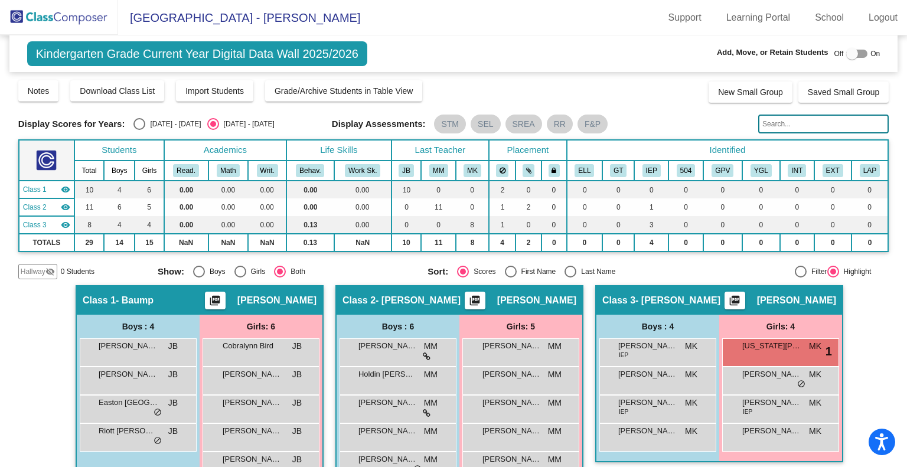
scroll to position [58, 0]
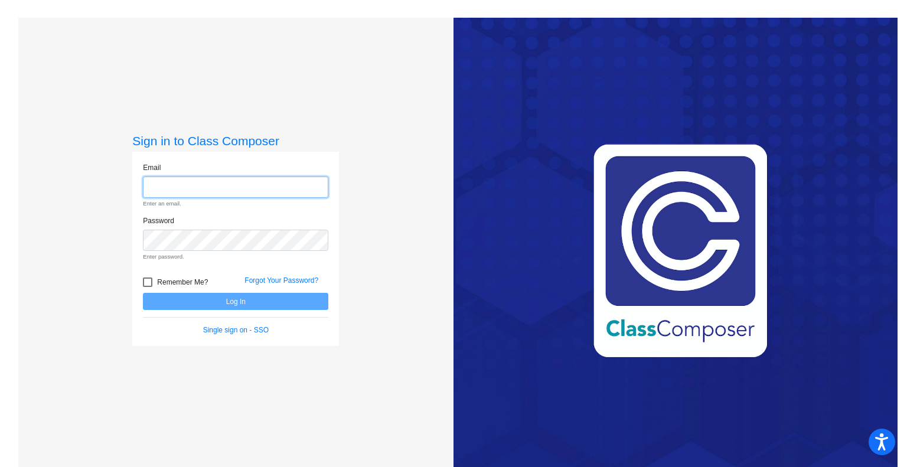
type input "[EMAIL_ADDRESS][DOMAIN_NAME]"
click at [220, 185] on input "[EMAIL_ADDRESS][DOMAIN_NAME]" at bounding box center [236, 188] width 186 height 22
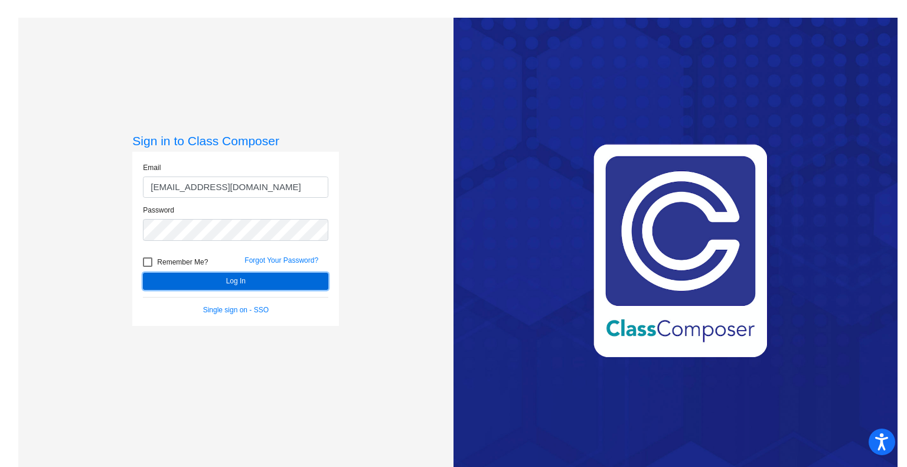
click at [214, 281] on button "Log In" at bounding box center [236, 281] width 186 height 17
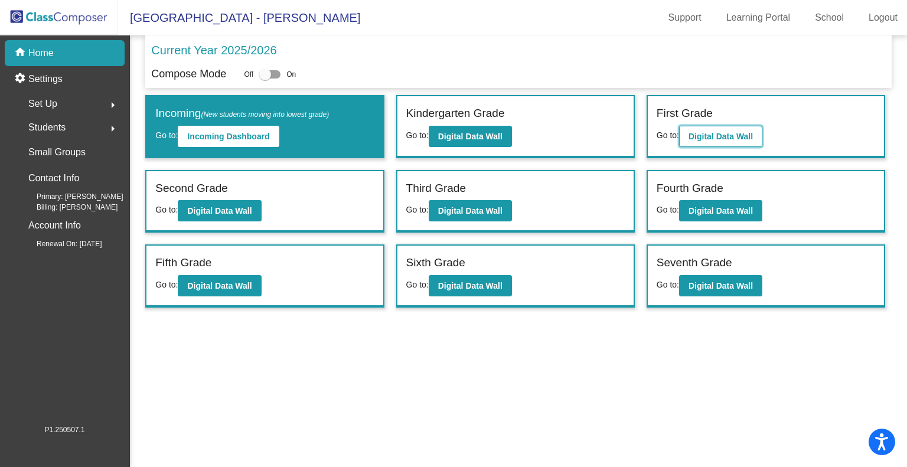
click at [709, 136] on b "Digital Data Wall" at bounding box center [721, 136] width 64 height 9
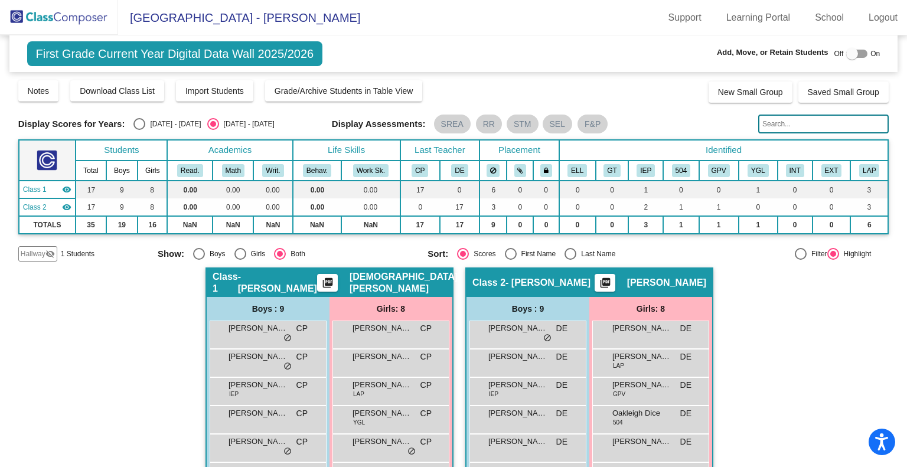
click at [56, 21] on img at bounding box center [59, 17] width 118 height 35
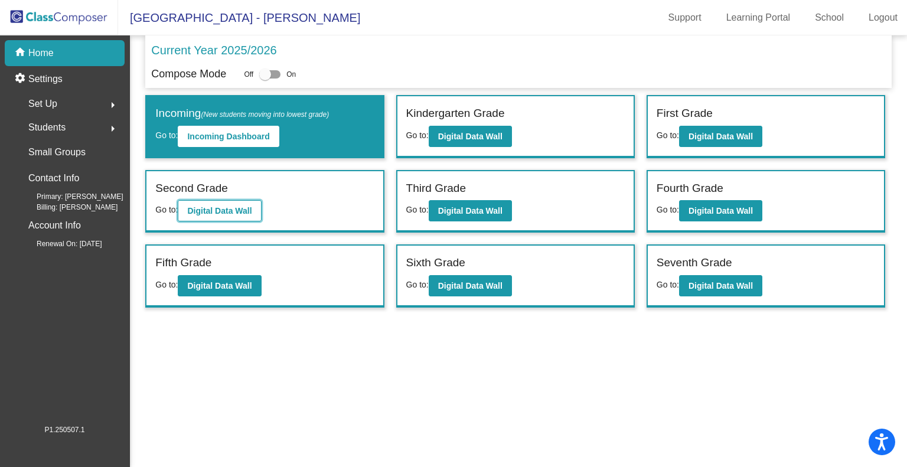
click at [239, 210] on b "Digital Data Wall" at bounding box center [219, 210] width 64 height 9
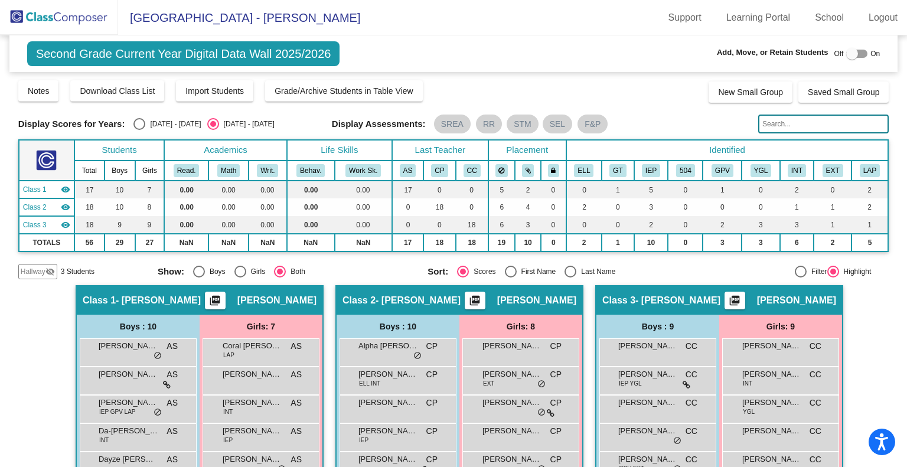
click at [66, 19] on img at bounding box center [59, 17] width 118 height 35
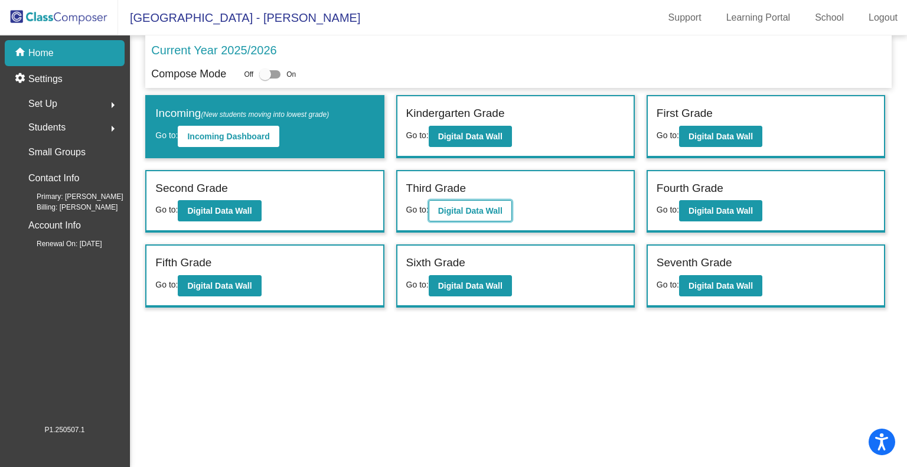
click at [499, 209] on b "Digital Data Wall" at bounding box center [470, 210] width 64 height 9
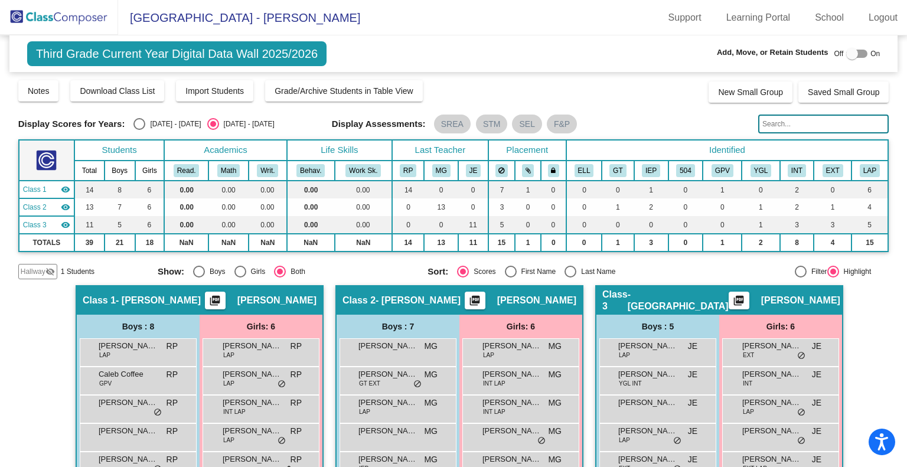
click at [46, 16] on img at bounding box center [59, 17] width 118 height 35
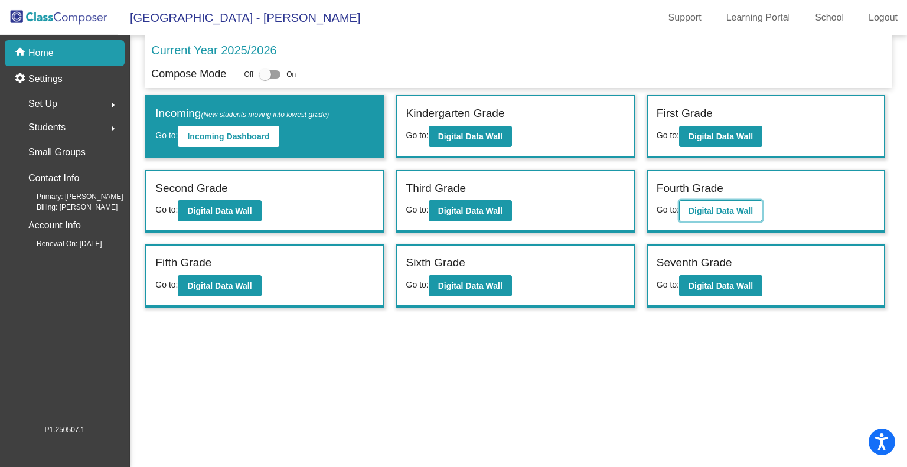
click at [711, 212] on b "Digital Data Wall" at bounding box center [721, 210] width 64 height 9
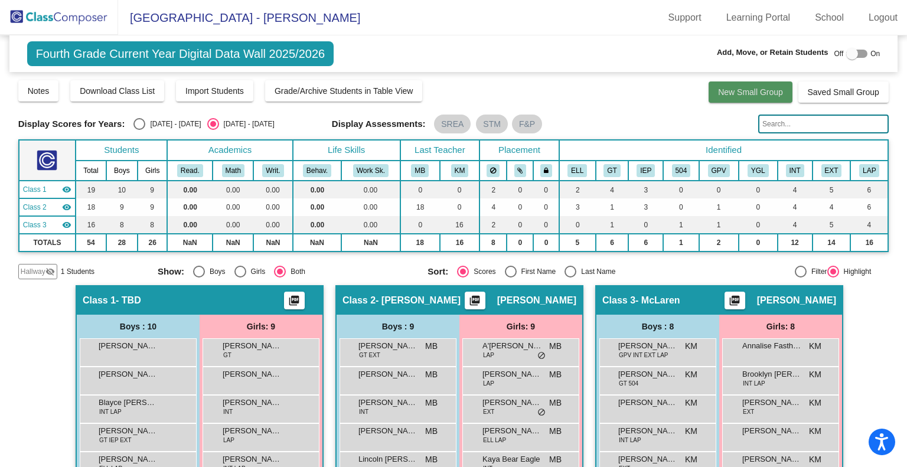
click at [711, 99] on button "New Small Group" at bounding box center [751, 92] width 84 height 21
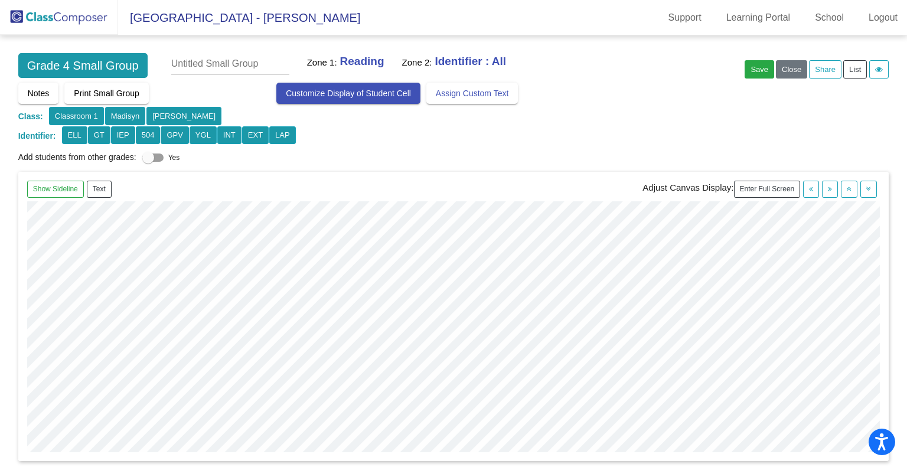
click at [66, 18] on img at bounding box center [59, 17] width 118 height 35
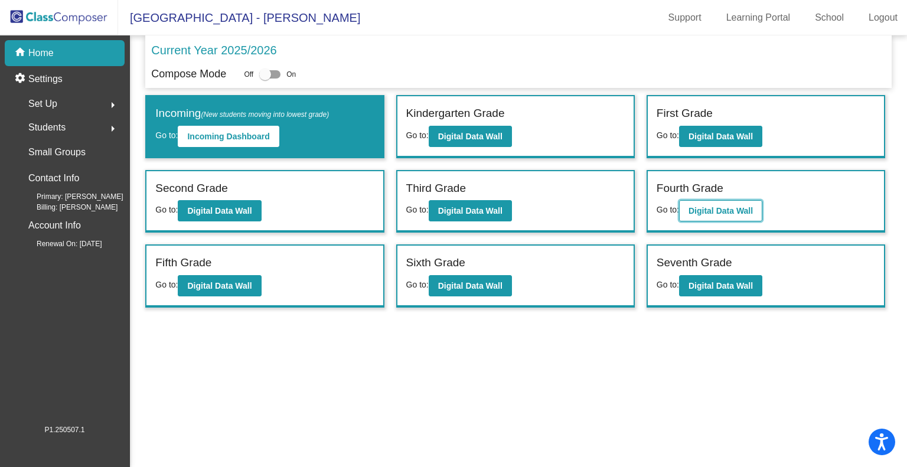
click at [750, 207] on b "Digital Data Wall" at bounding box center [721, 210] width 64 height 9
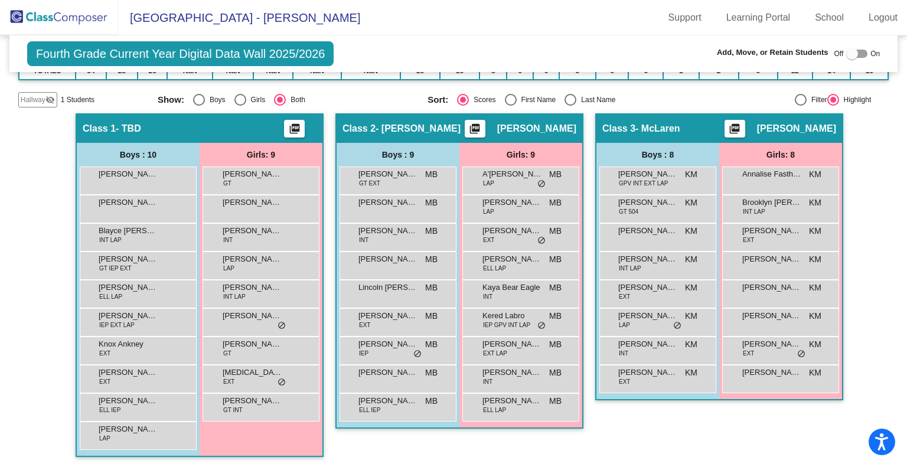
scroll to position [171, 0]
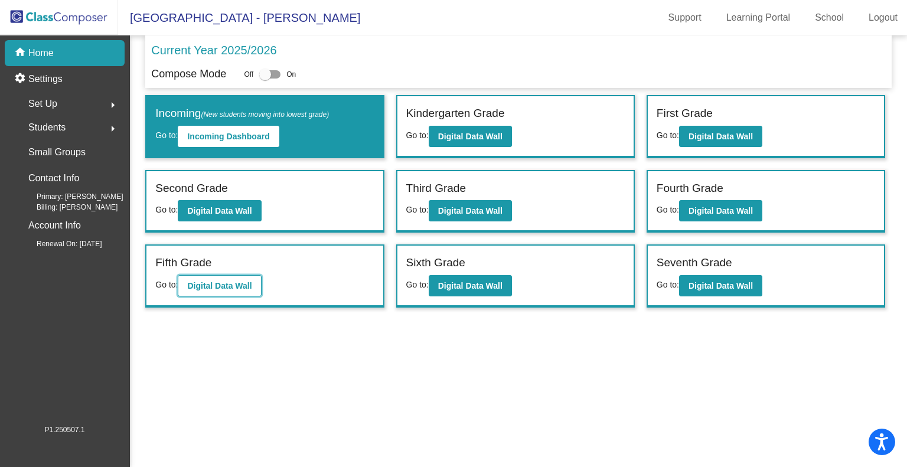
click at [246, 283] on b "Digital Data Wall" at bounding box center [219, 285] width 64 height 9
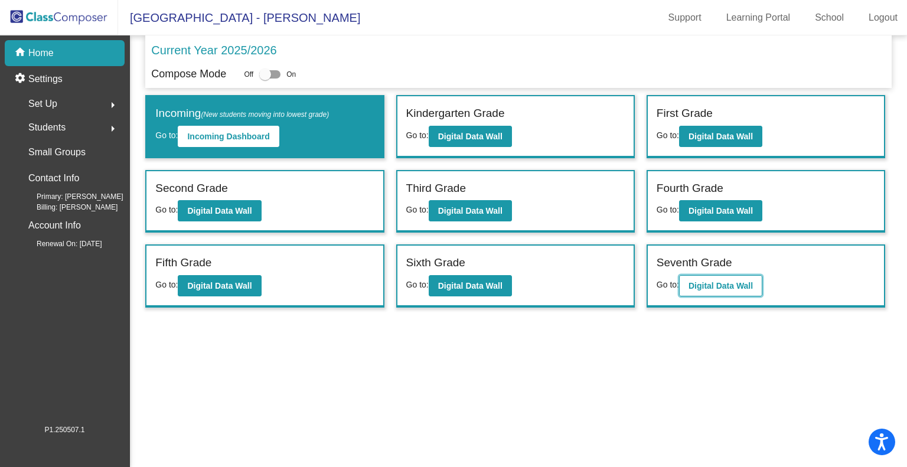
click at [730, 284] on b "Digital Data Wall" at bounding box center [721, 285] width 64 height 9
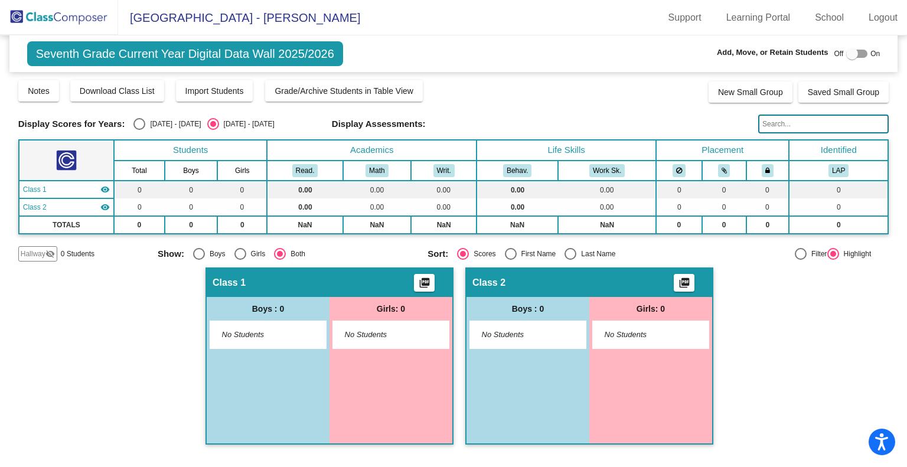
click at [78, 15] on img at bounding box center [59, 17] width 118 height 35
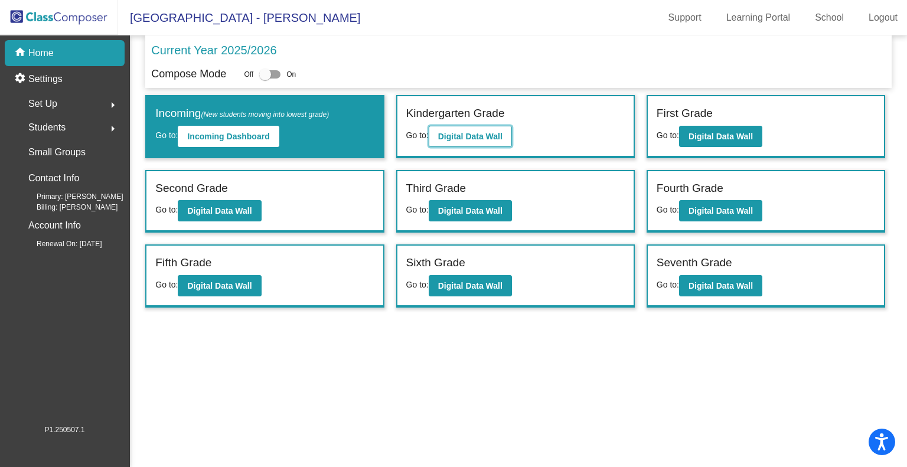
click at [459, 139] on b "Digital Data Wall" at bounding box center [470, 136] width 64 height 9
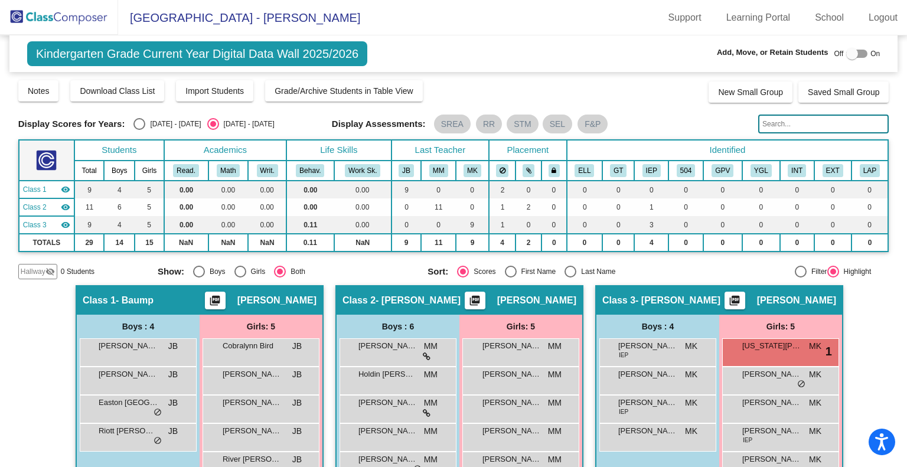
scroll to position [58, 0]
